Goal: Task Accomplishment & Management: Manage account settings

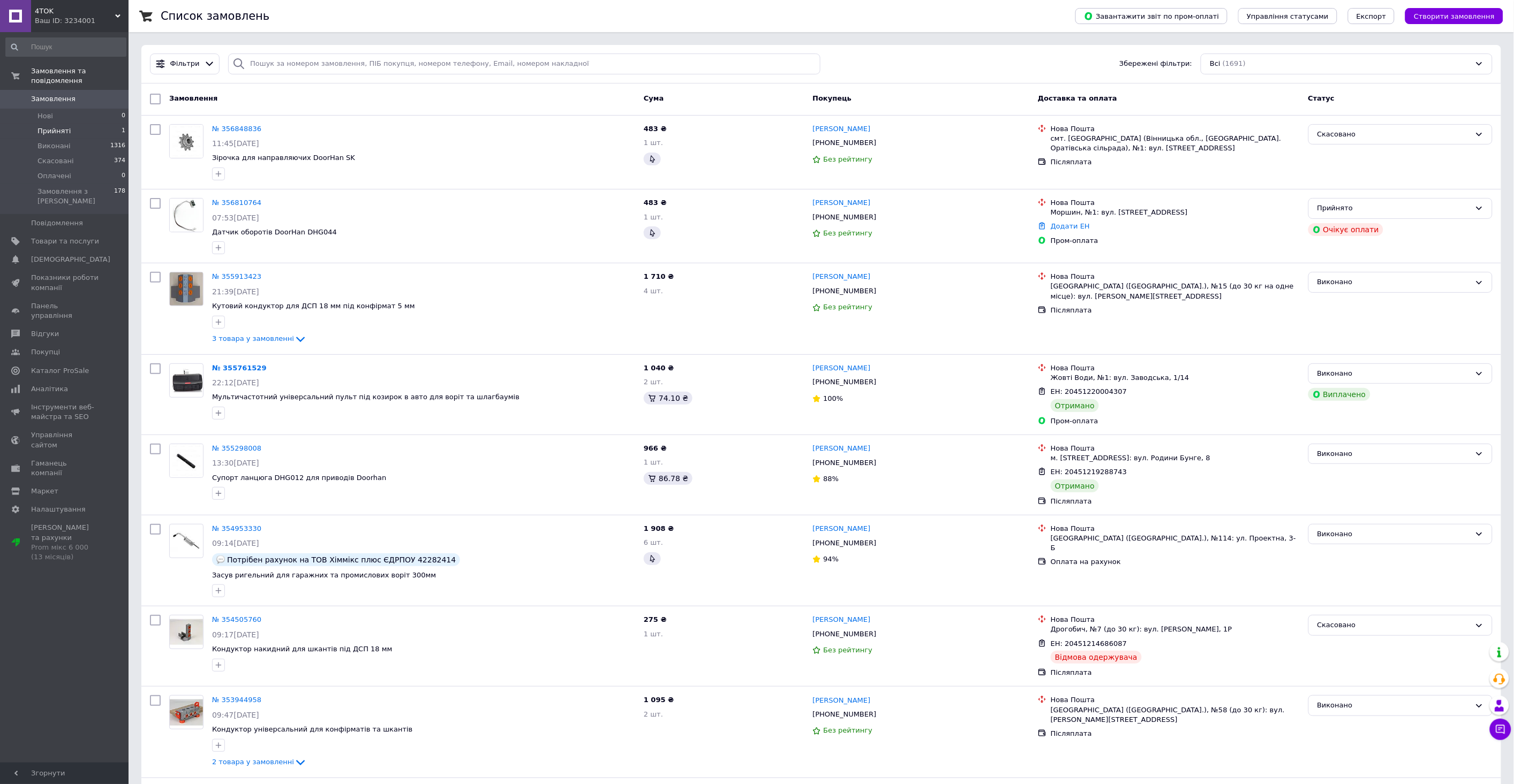
click at [83, 123] on li "Прийняті 1" at bounding box center [66, 131] width 132 height 15
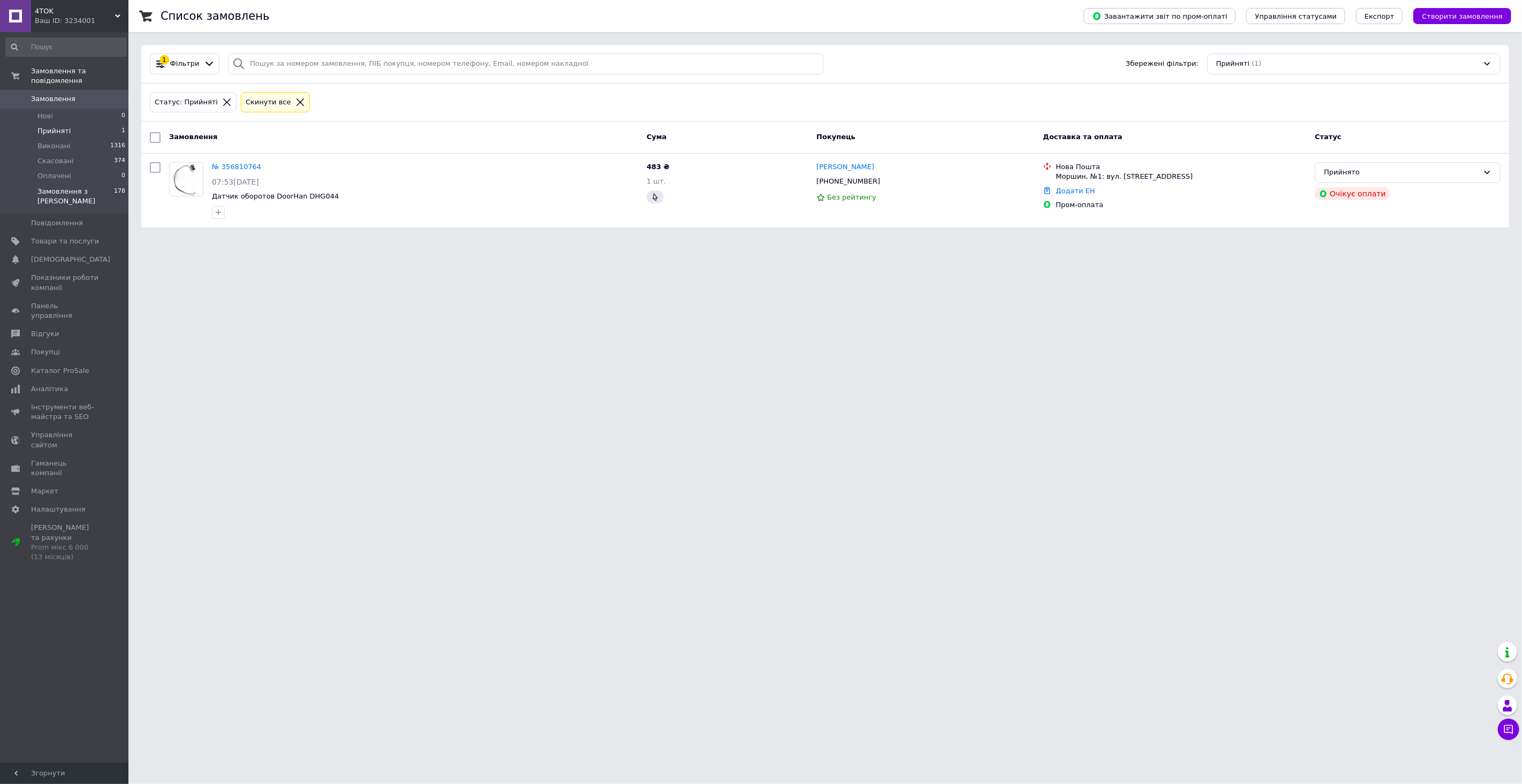
click at [77, 187] on span "Замовлення з [PERSON_NAME]" at bounding box center [76, 196] width 77 height 19
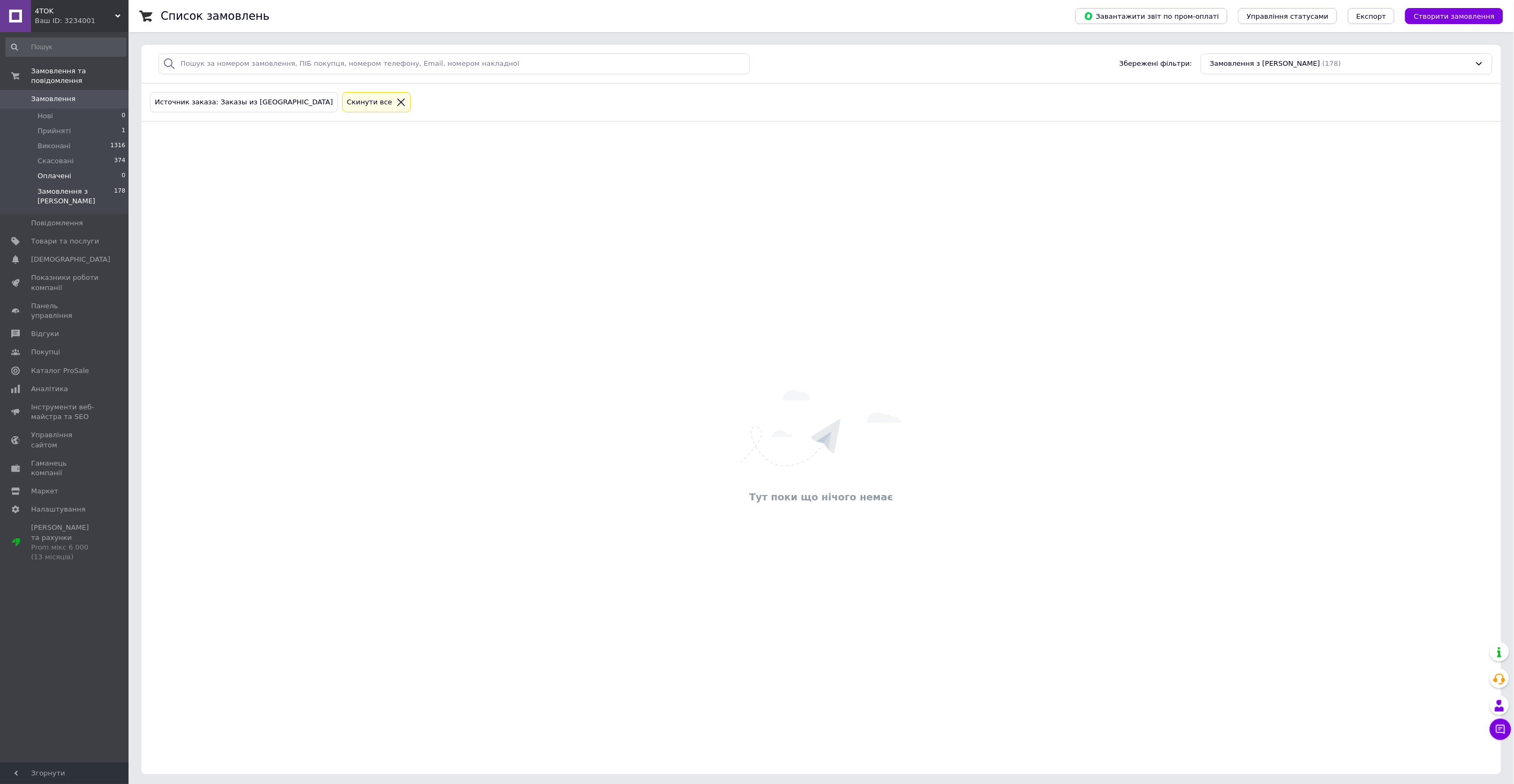
click at [75, 168] on li "Оплачені 0" at bounding box center [66, 175] width 132 height 15
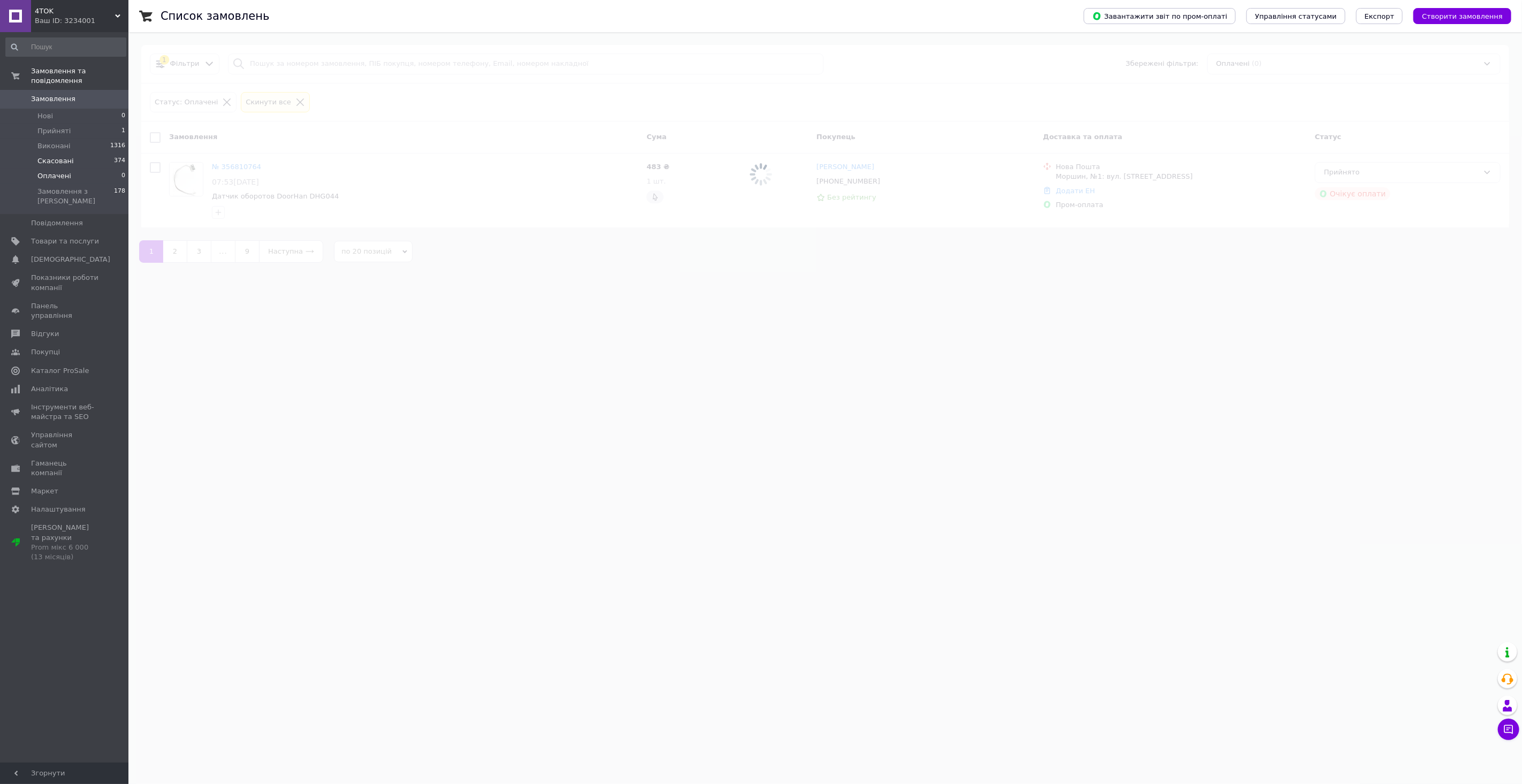
click at [71, 154] on li "Скасовані 374" at bounding box center [66, 161] width 132 height 15
click at [67, 139] on li "Виконані 1316" at bounding box center [66, 146] width 132 height 15
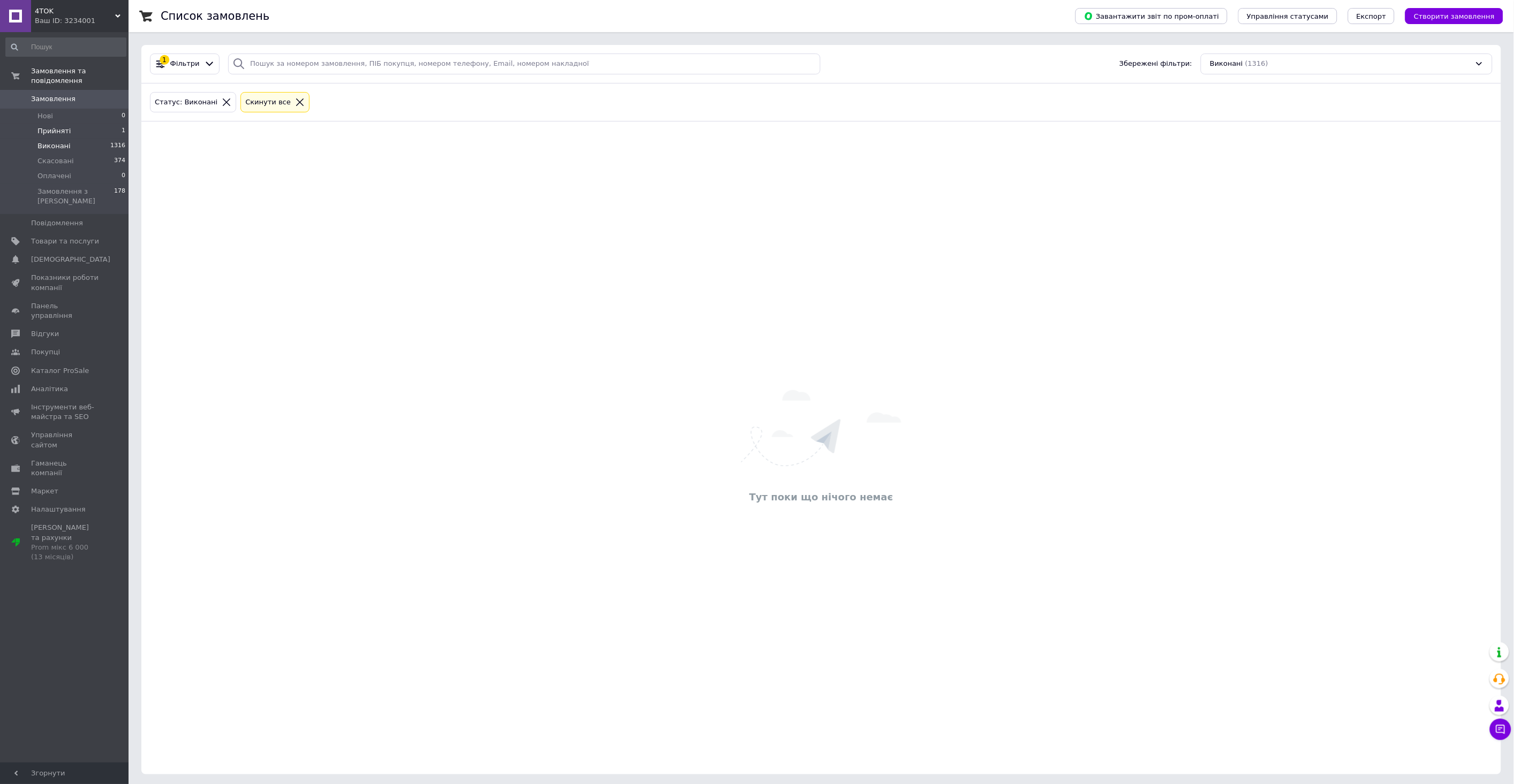
click at [64, 123] on li "Прийняті 1" at bounding box center [66, 131] width 132 height 15
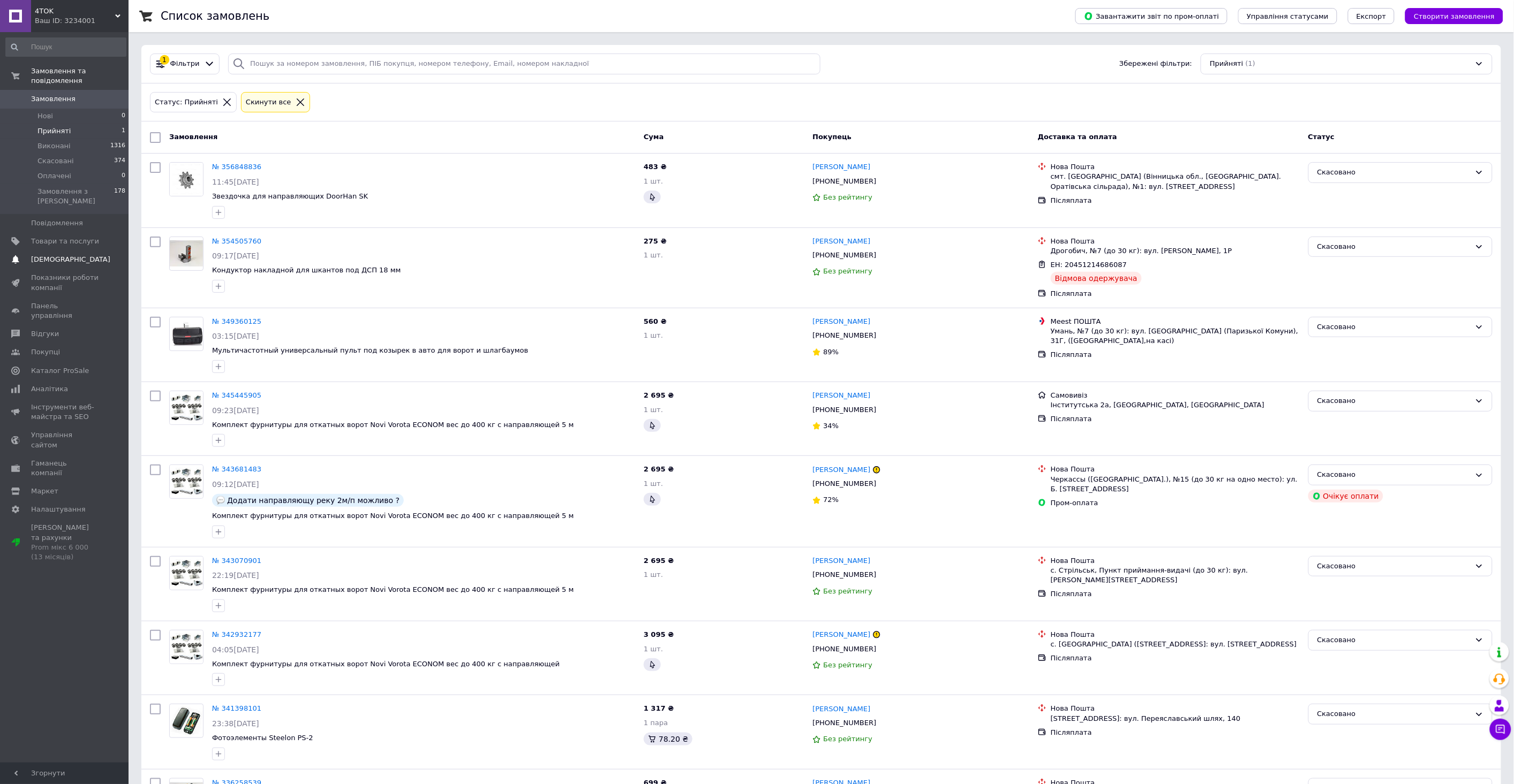
click at [66, 255] on span "[DEMOGRAPHIC_DATA]" at bounding box center [71, 259] width 79 height 9
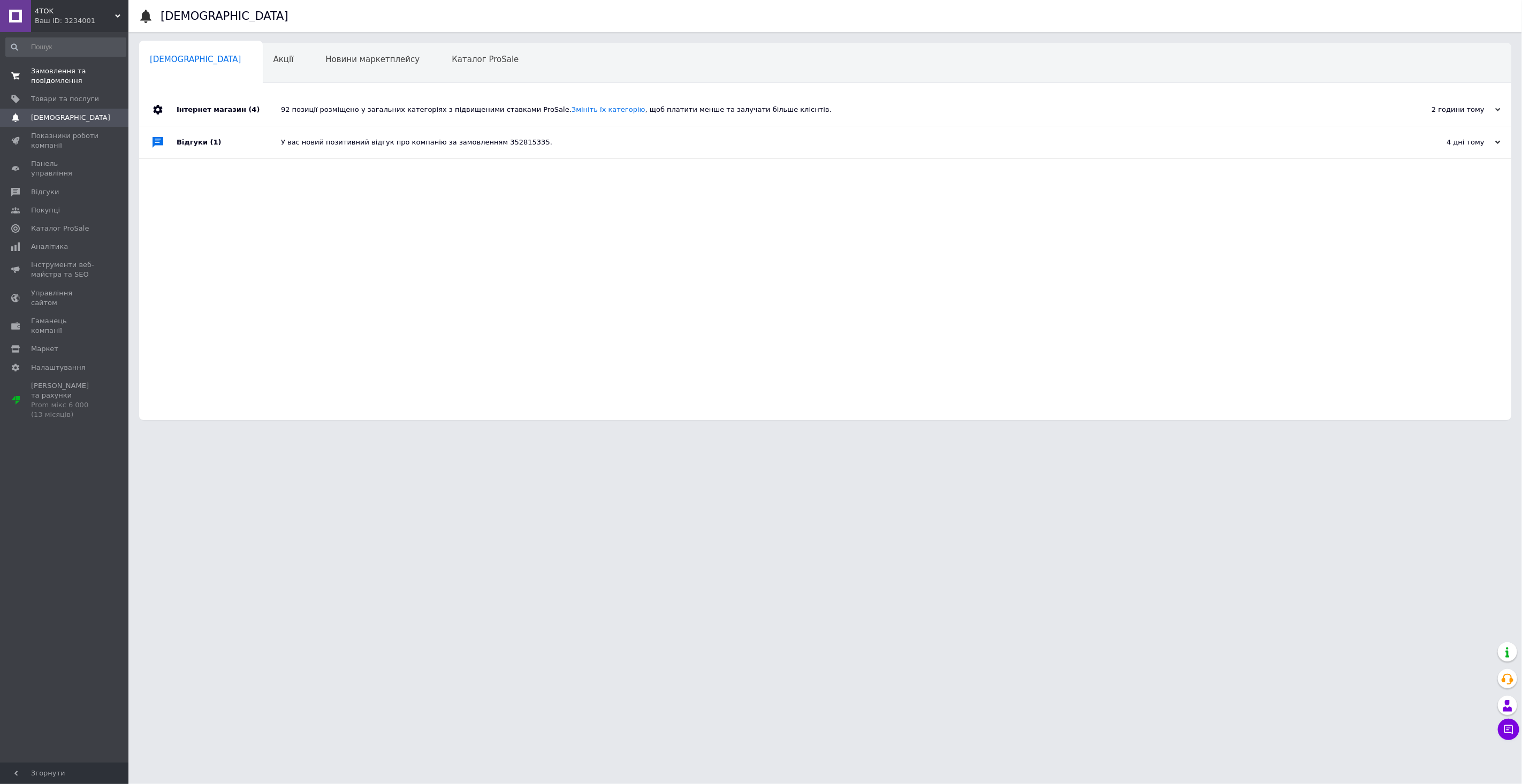
click at [99, 79] on span "0 0" at bounding box center [114, 76] width 30 height 19
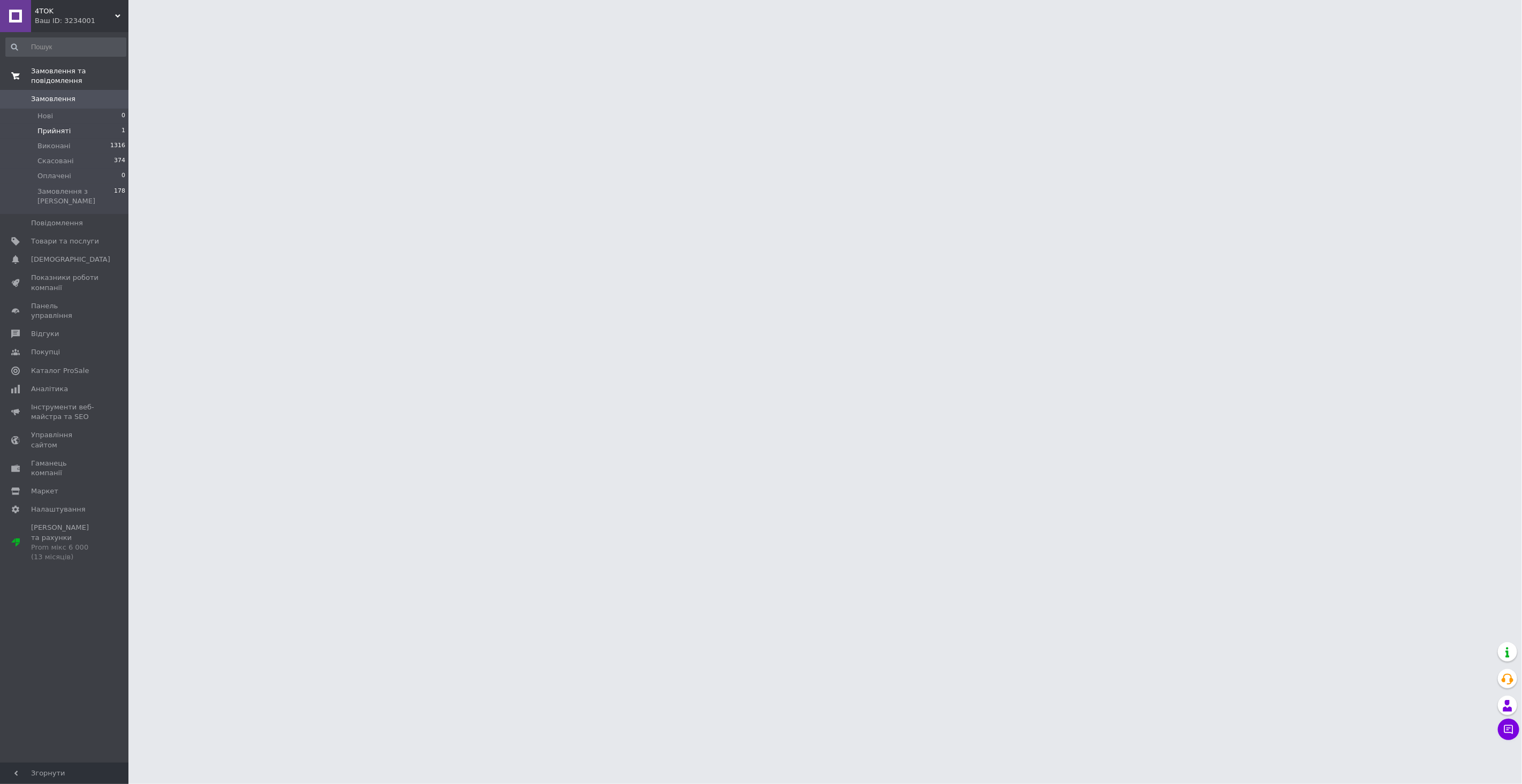
click at [96, 123] on li "Прийняті 1" at bounding box center [66, 131] width 132 height 15
